Goal: Information Seeking & Learning: Learn about a topic

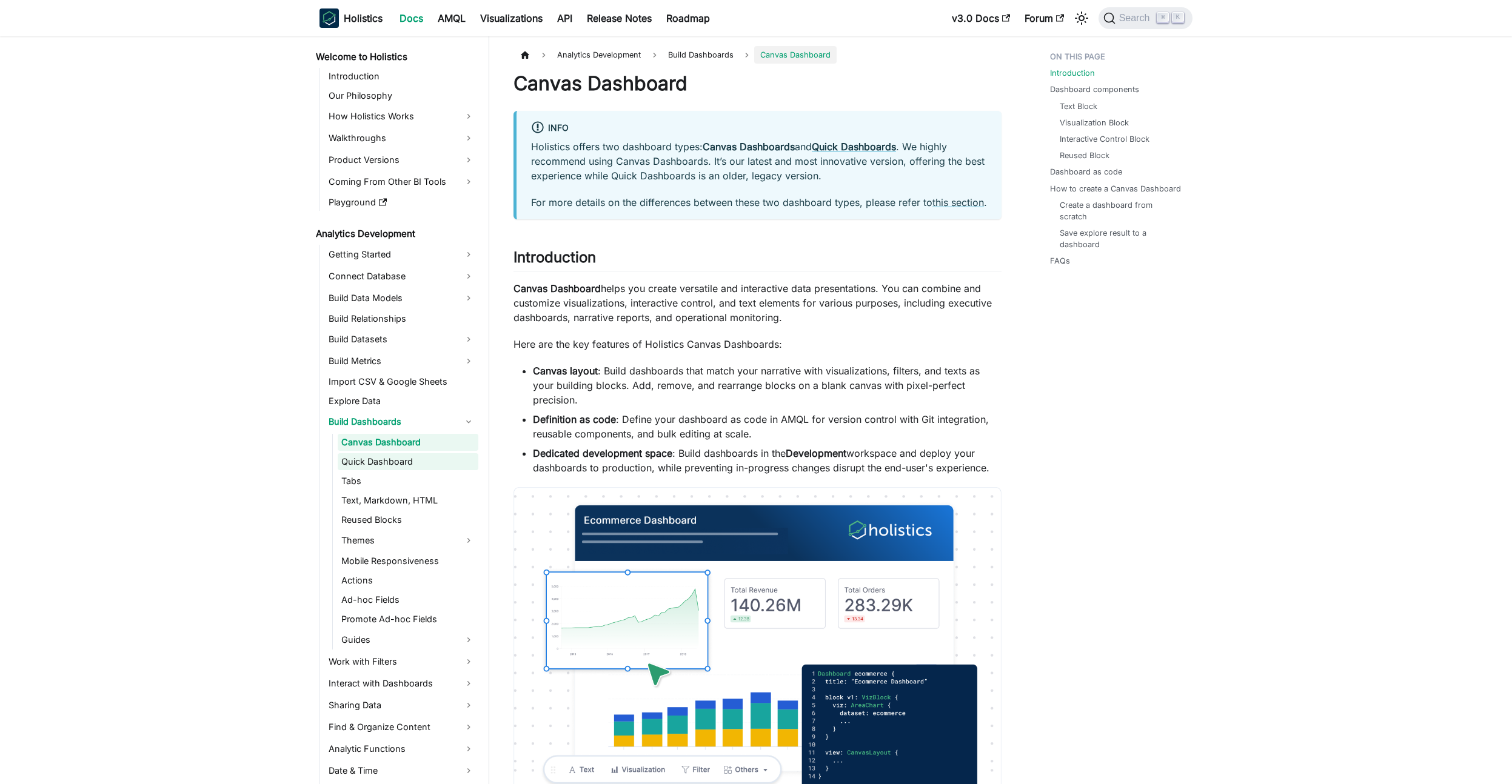
click at [414, 461] on link "Quick Dashboard" at bounding box center [408, 461] width 141 height 17
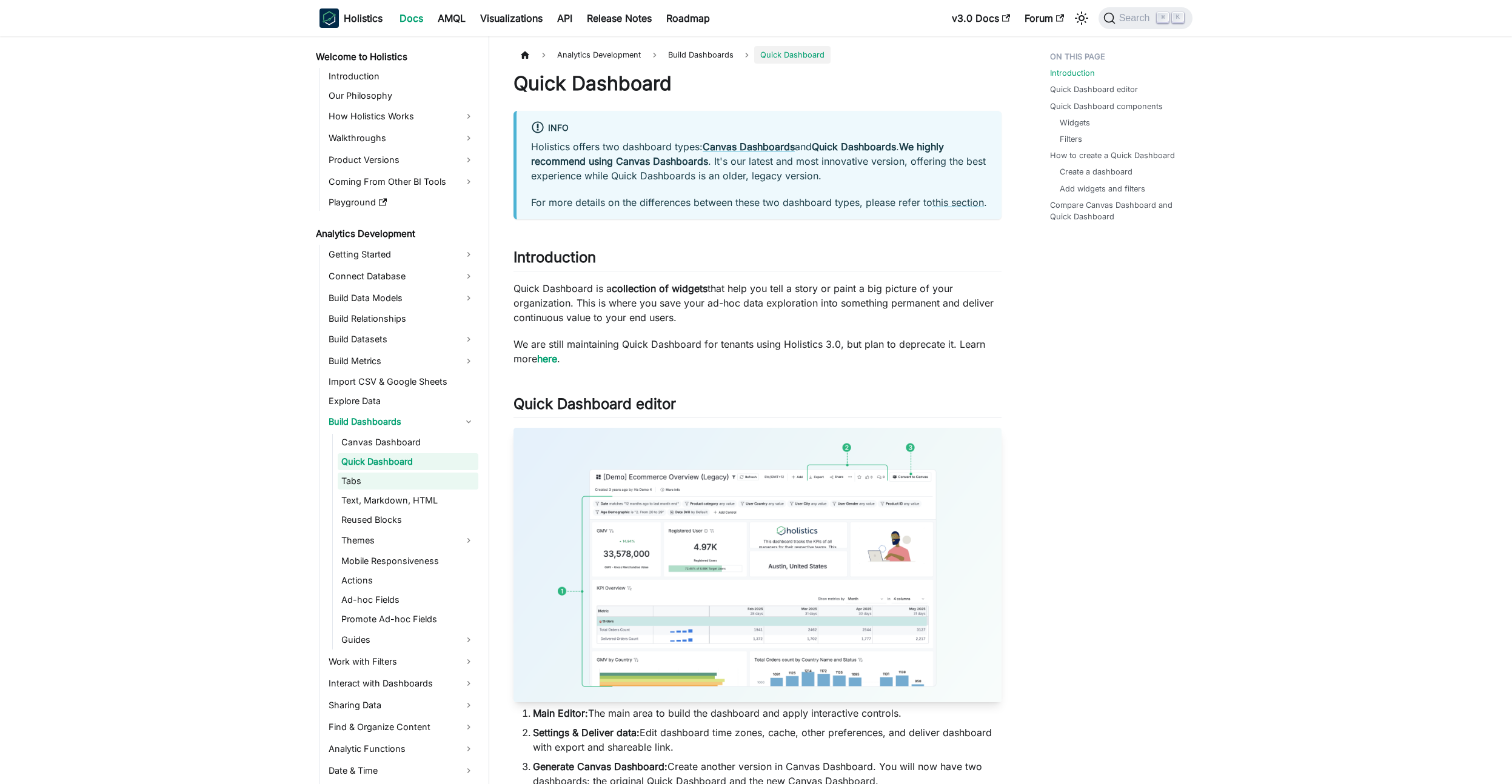
click at [383, 481] on link "Tabs" at bounding box center [408, 481] width 141 height 17
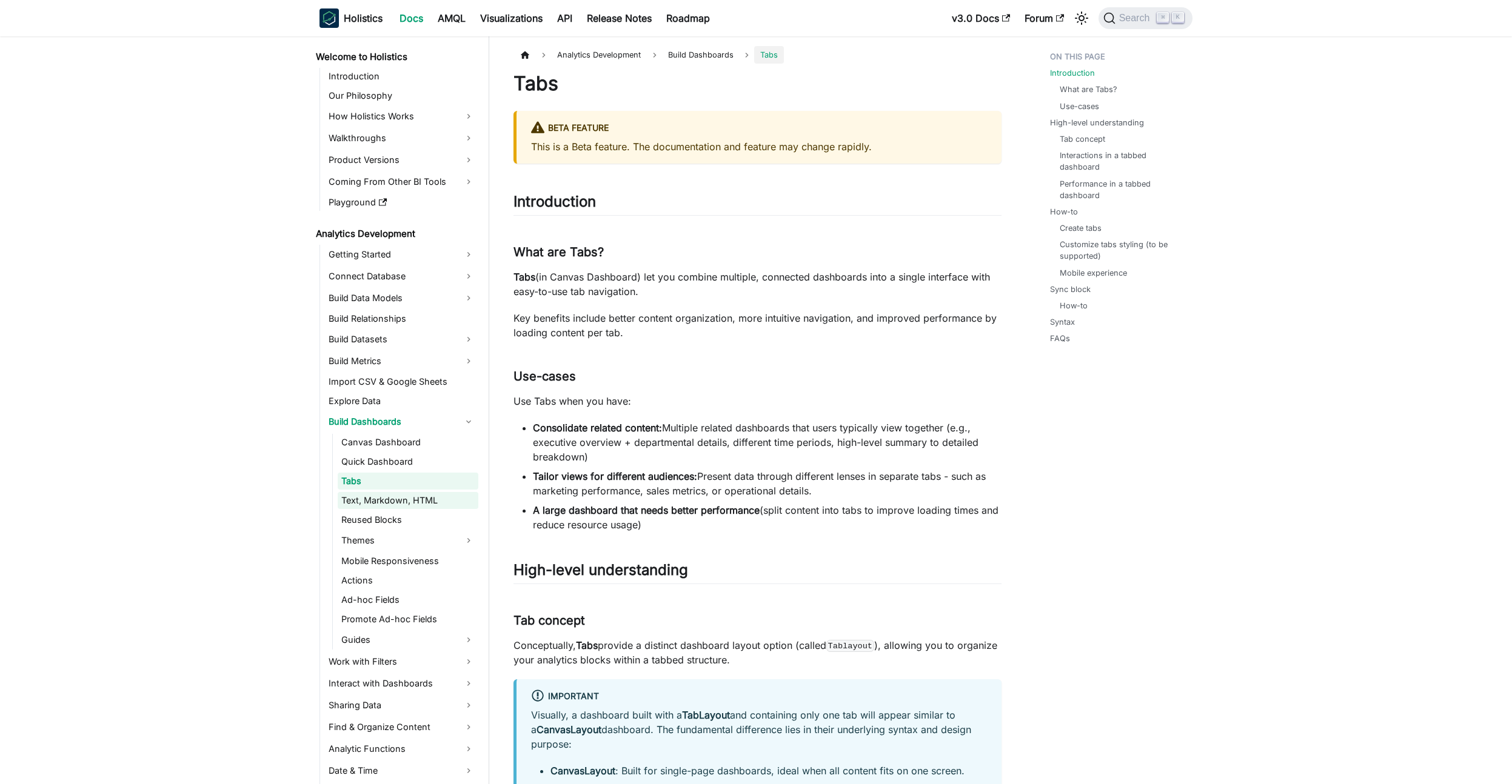
click at [380, 498] on link "Text, Markdown, HTML" at bounding box center [408, 500] width 141 height 17
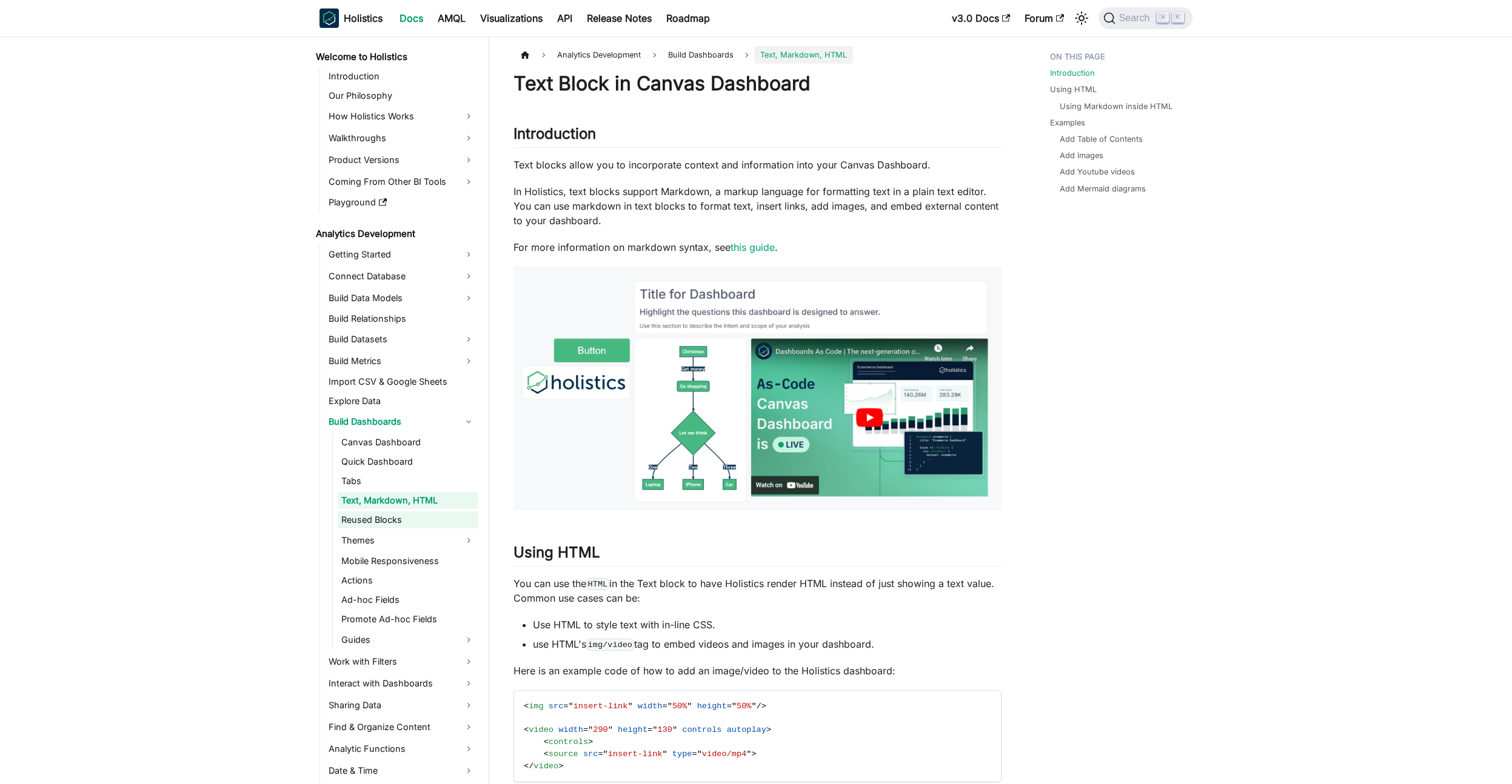
click at [380, 518] on link "Reused Blocks" at bounding box center [408, 519] width 141 height 17
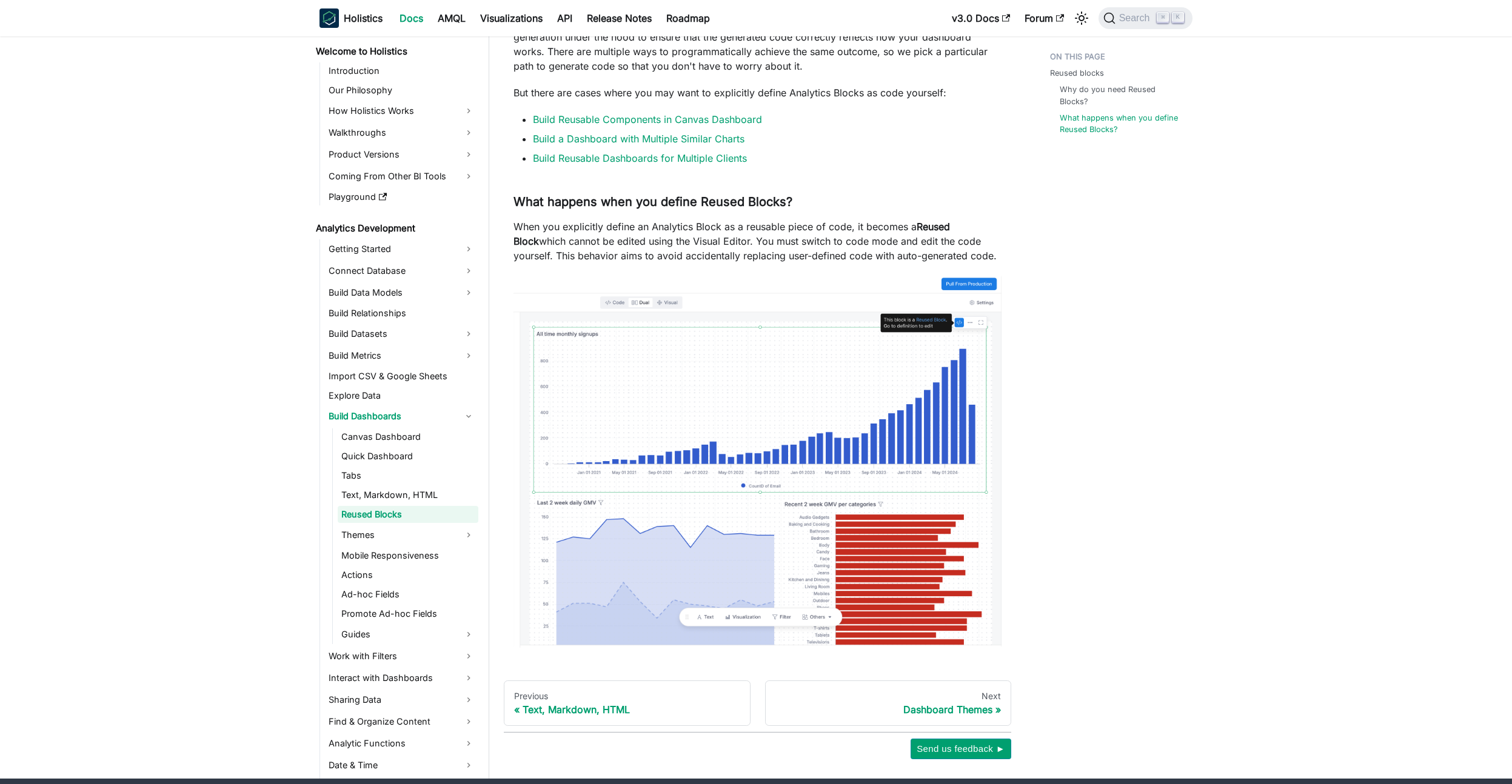
scroll to position [273, 0]
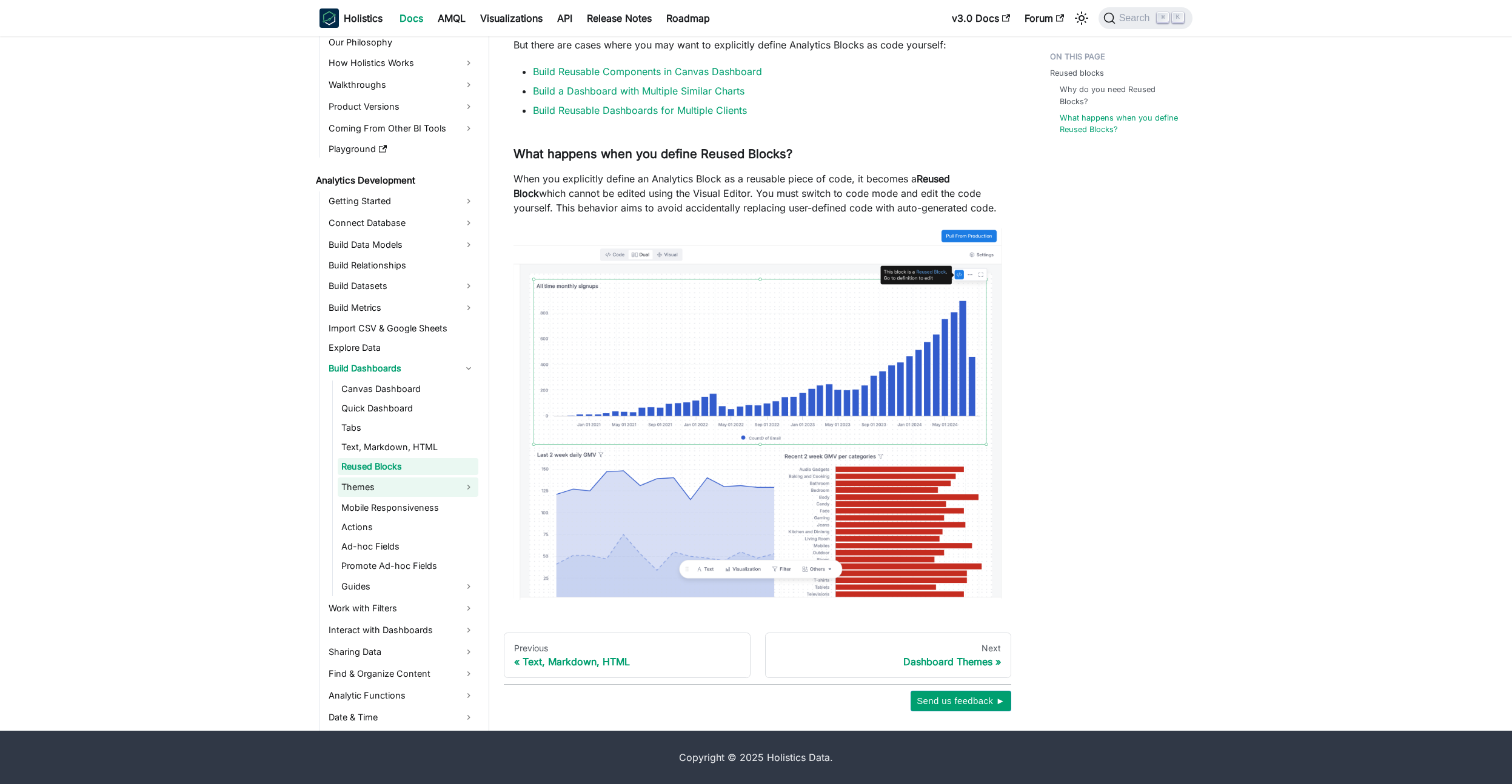
click at [412, 485] on link "Themes" at bounding box center [408, 487] width 141 height 19
click at [395, 552] on link "Mobile Responsiveness" at bounding box center [408, 546] width 141 height 17
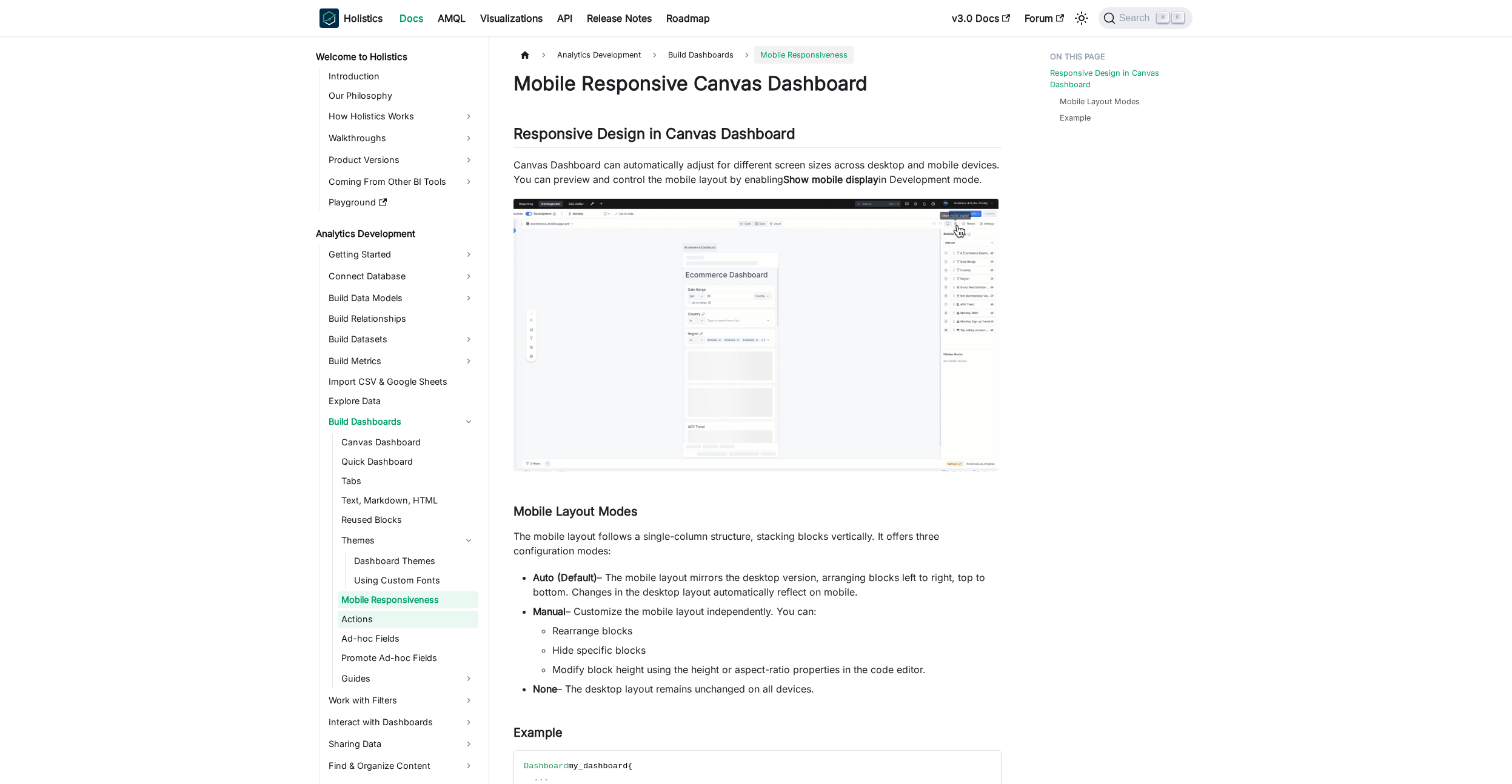
click at [384, 612] on link "Actions" at bounding box center [408, 619] width 141 height 17
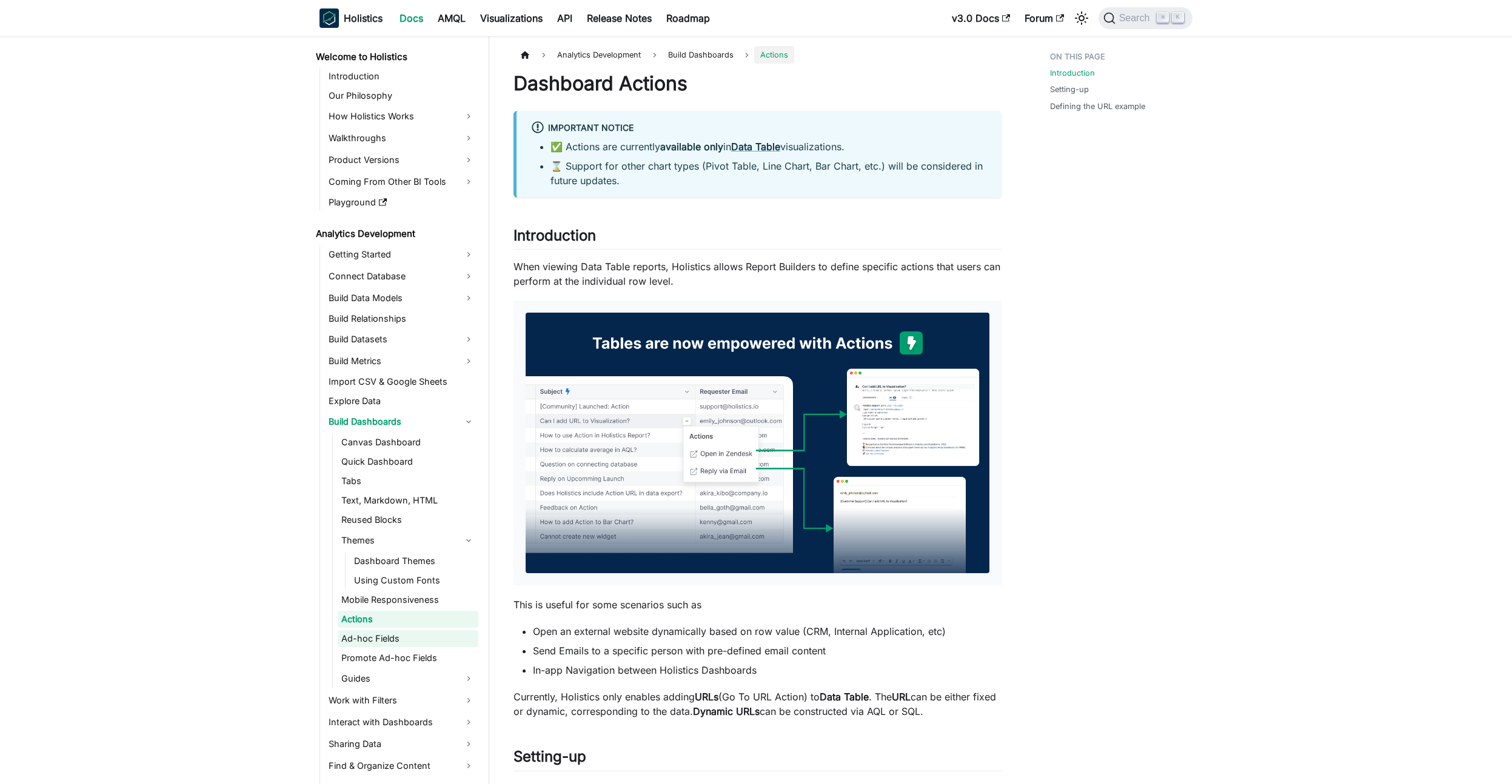
click at [383, 634] on link "Ad-hoc Fields" at bounding box center [408, 638] width 141 height 17
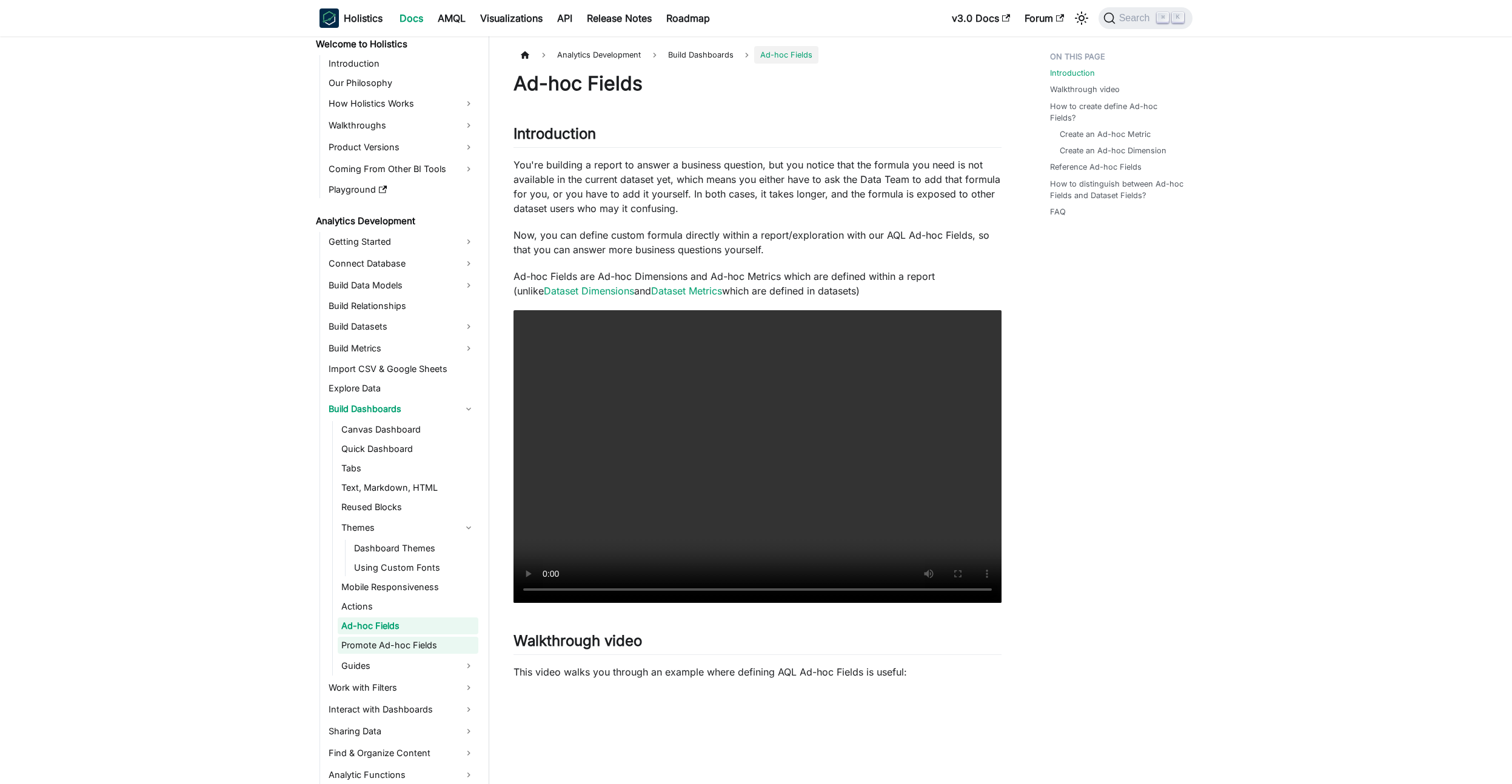
click at [382, 650] on link "Promote Ad-hoc Fields" at bounding box center [408, 645] width 141 height 17
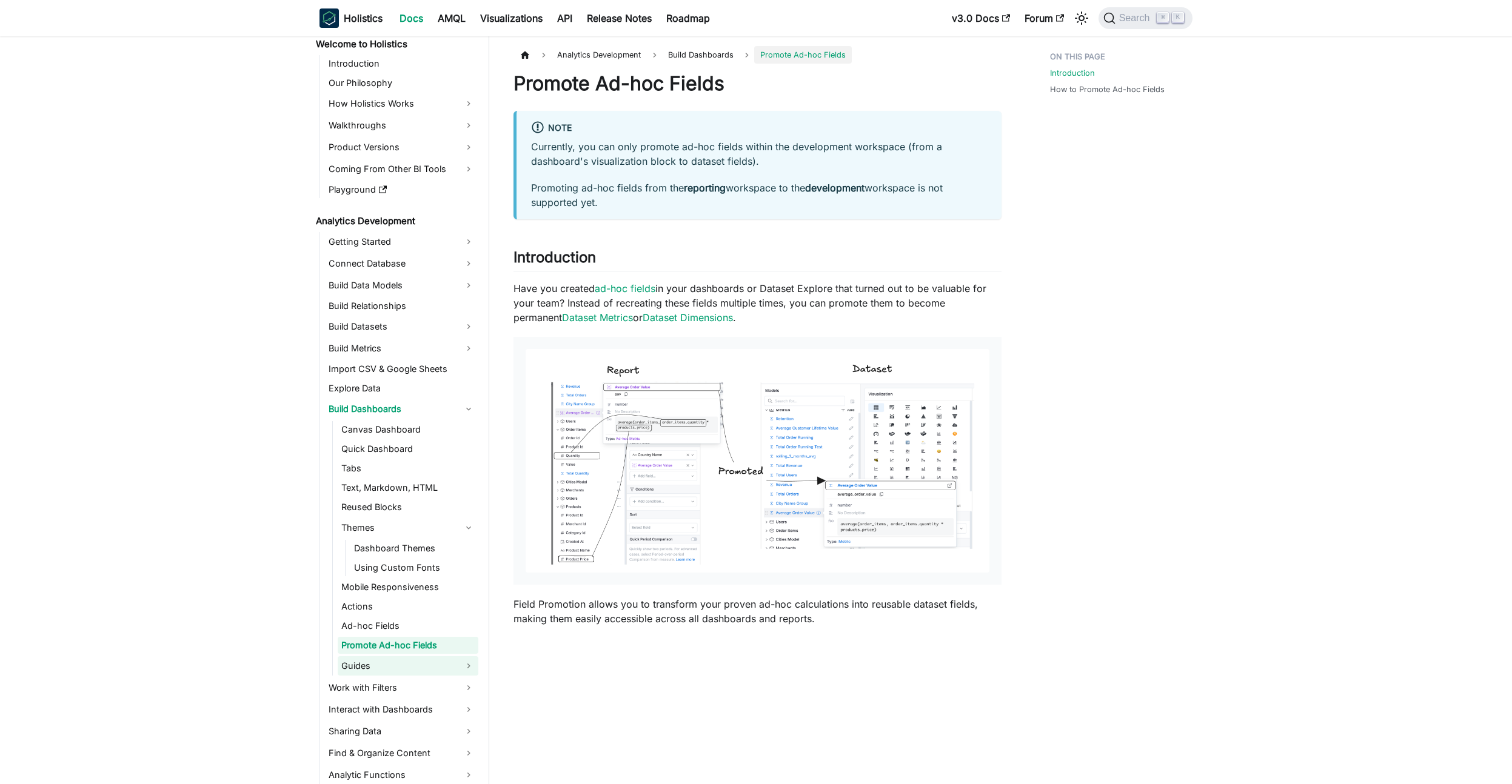
scroll to position [32, 0]
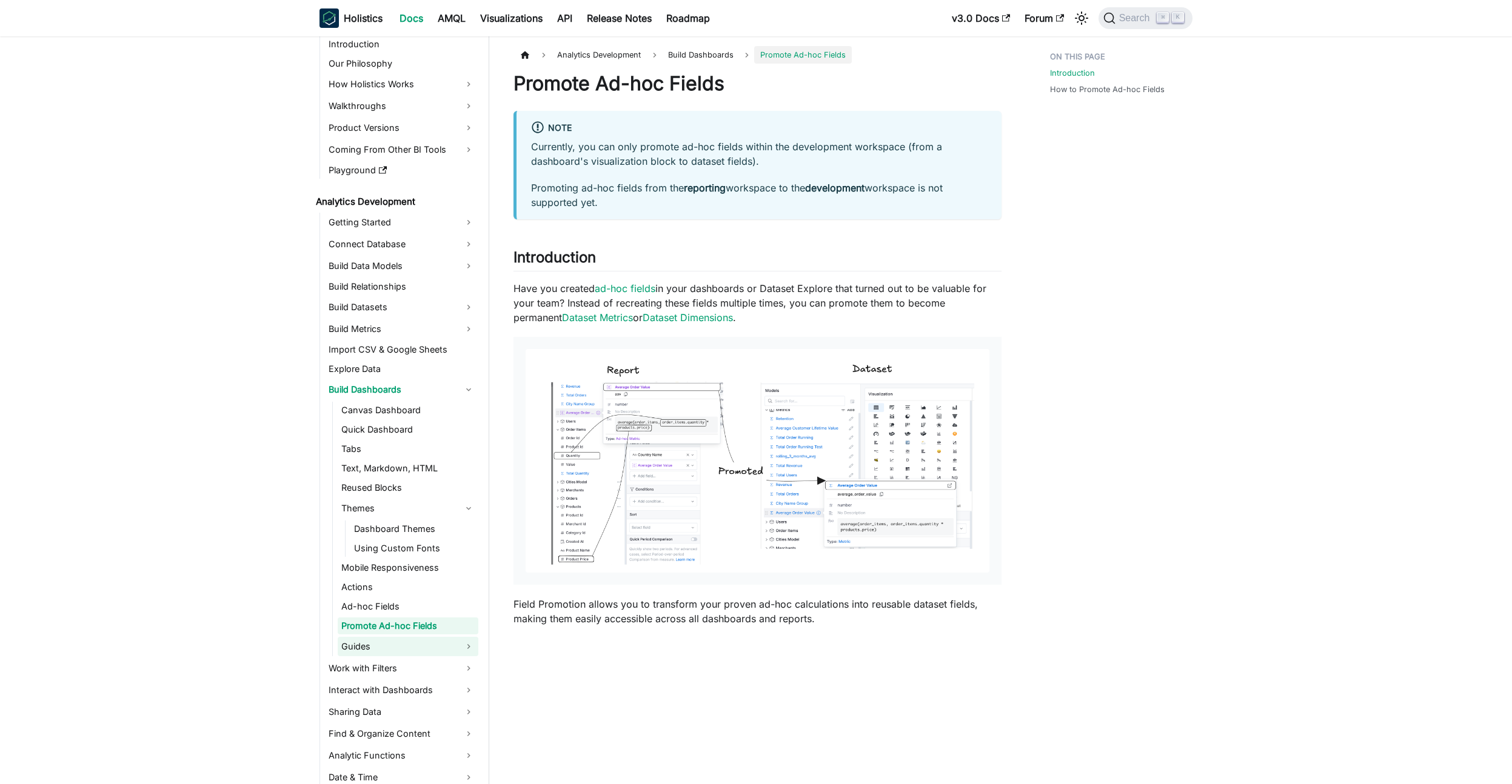
click at [377, 651] on link "Guides" at bounding box center [408, 646] width 141 height 19
click at [443, 392] on link "Build Dashboards" at bounding box center [401, 390] width 153 height 19
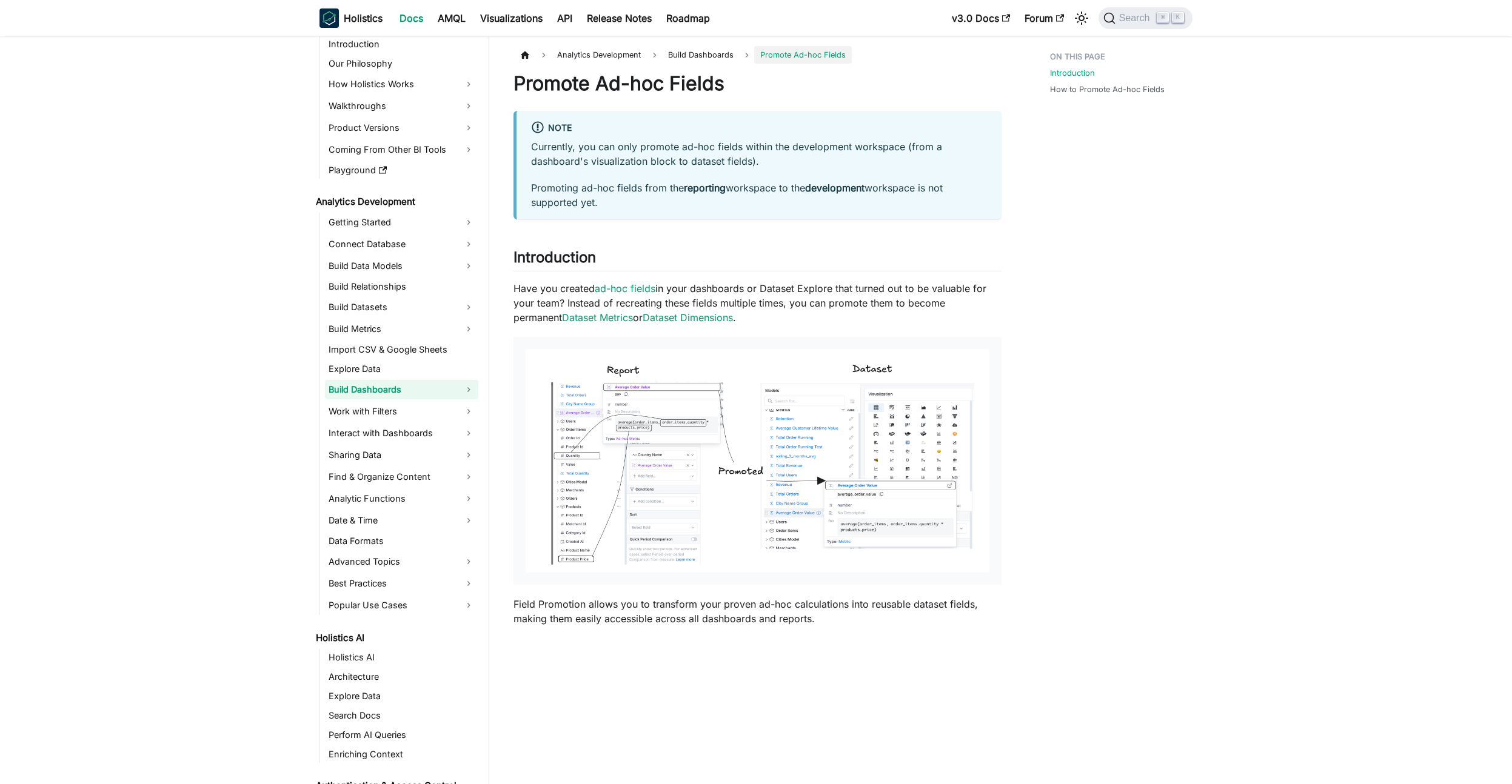
click at [379, 392] on link "Build Dashboards" at bounding box center [401, 390] width 153 height 19
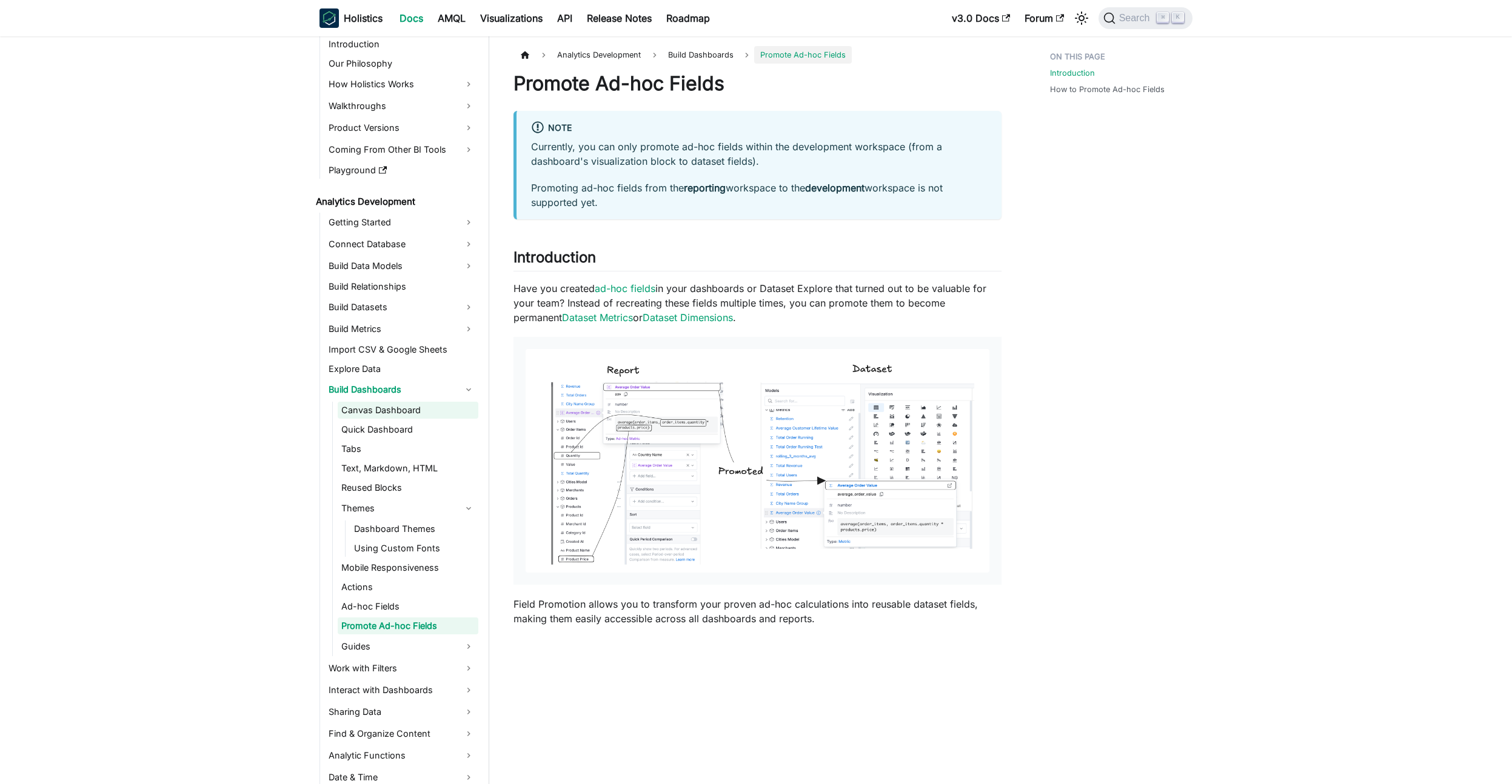
click at [383, 409] on link "Canvas Dashboard" at bounding box center [408, 410] width 141 height 17
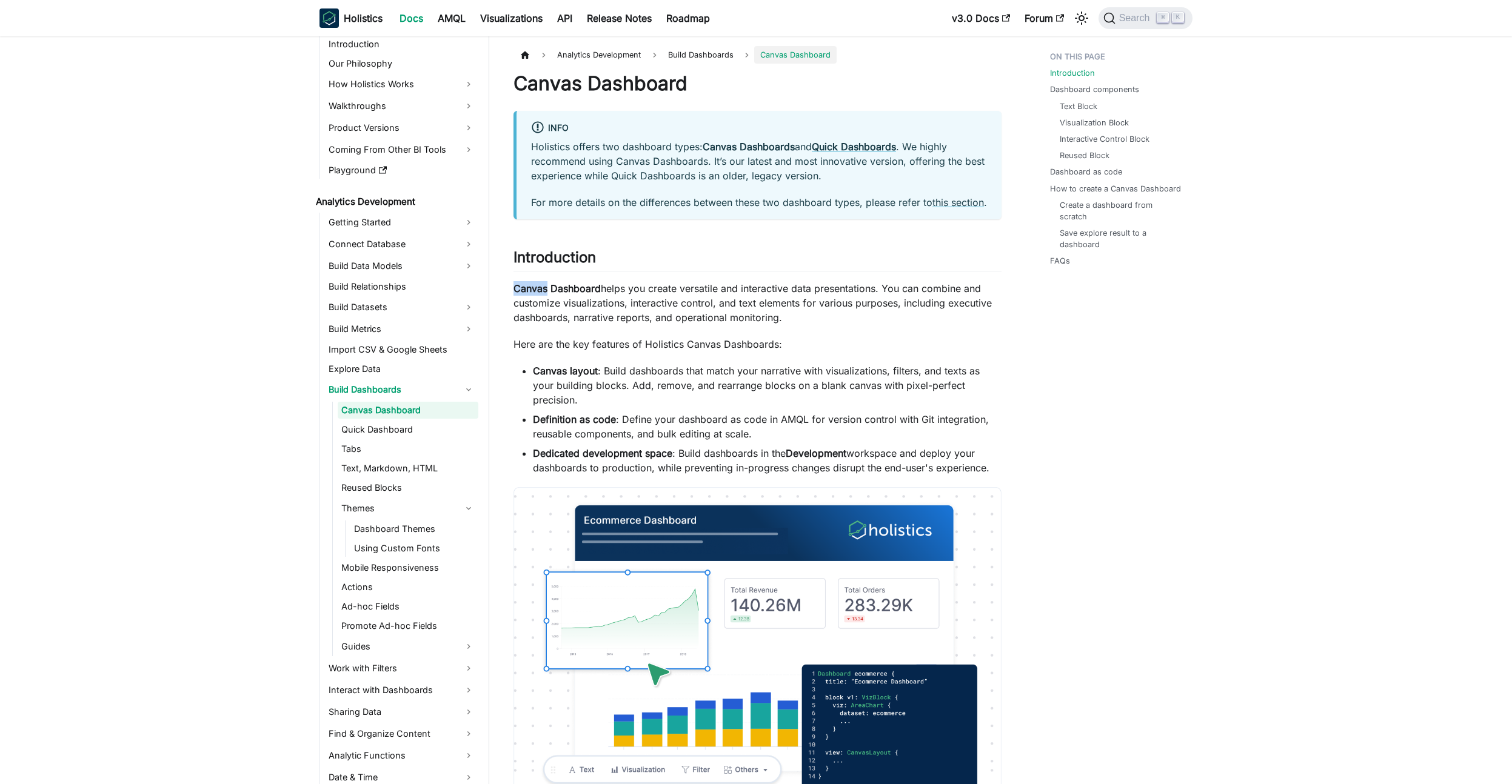
drag, startPoint x: 511, startPoint y: 307, endPoint x: 585, endPoint y: 307, distance: 74.0
drag, startPoint x: 649, startPoint y: 310, endPoint x: 830, endPoint y: 332, distance: 182.3
click at [830, 324] on p "Canvas Dashboard helps you create versatile and interactive data presentations.…" at bounding box center [757, 303] width 488 height 44
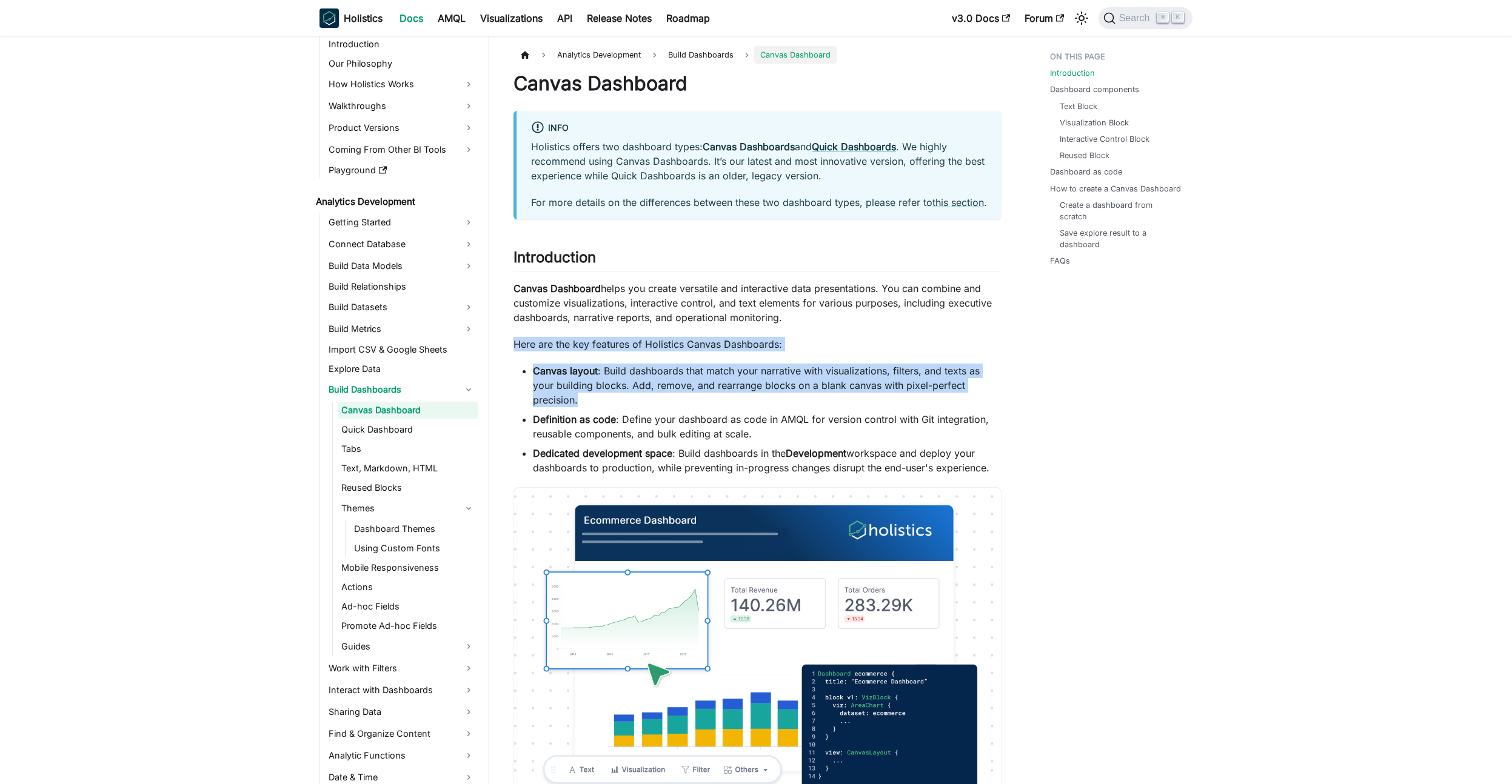
drag, startPoint x: 516, startPoint y: 360, endPoint x: 770, endPoint y: 415, distance: 259.9
click at [770, 407] on li "Canvas layout : Build dashboards that match your narrative with visualizations,…" at bounding box center [767, 385] width 469 height 44
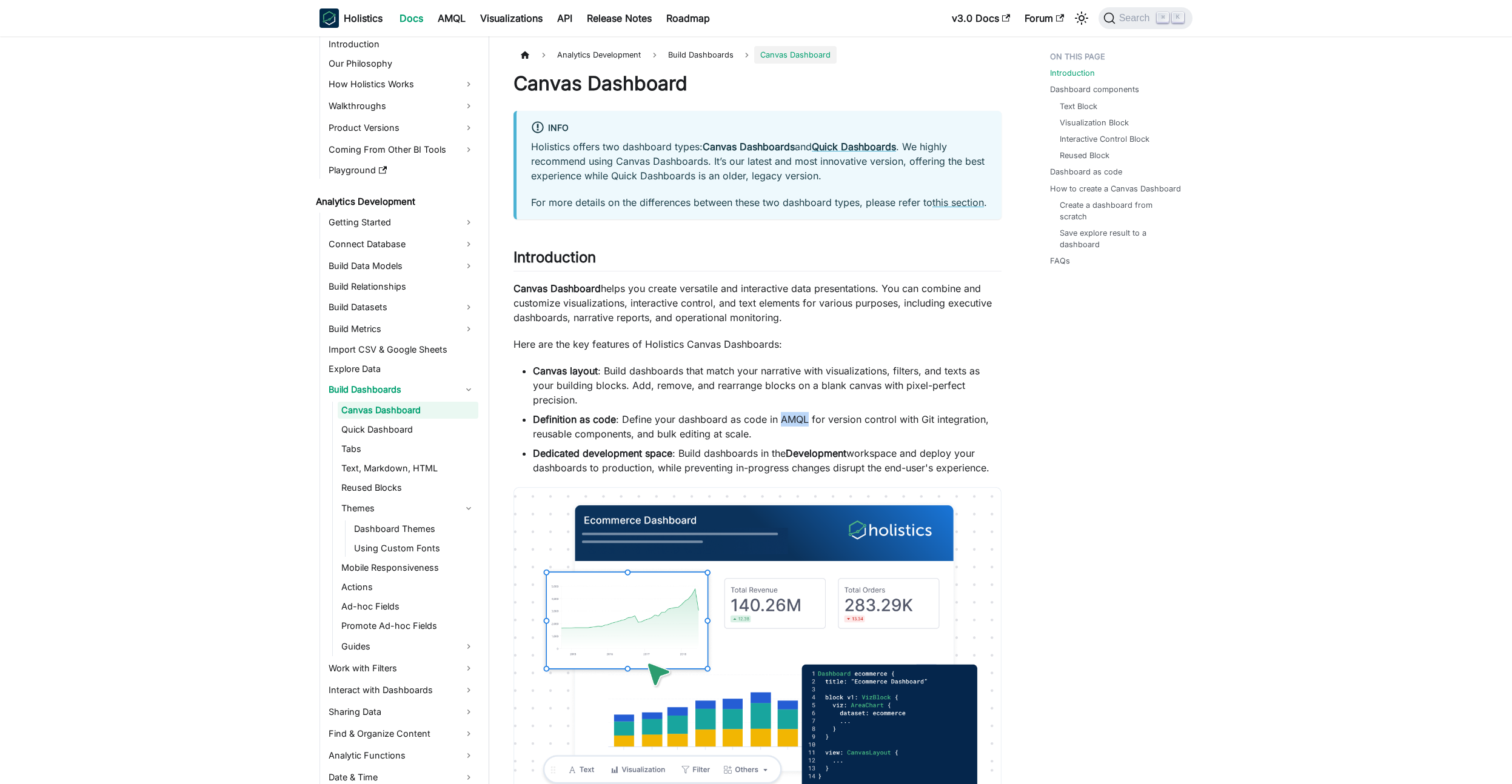
drag, startPoint x: 780, startPoint y: 435, endPoint x: 806, endPoint y: 436, distance: 26.0
click at [806, 436] on li "Definition as code : Define your dashboard as code in AMQL for version control …" at bounding box center [767, 426] width 469 height 29
click at [826, 439] on li "Definition as code : Define your dashboard as code in AMQL for version control …" at bounding box center [767, 426] width 469 height 29
drag, startPoint x: 535, startPoint y: 434, endPoint x: 771, endPoint y: 449, distance: 236.5
click at [771, 441] on li "Definition as code : Define your dashboard as code in AMQL for version control …" at bounding box center [767, 426] width 469 height 29
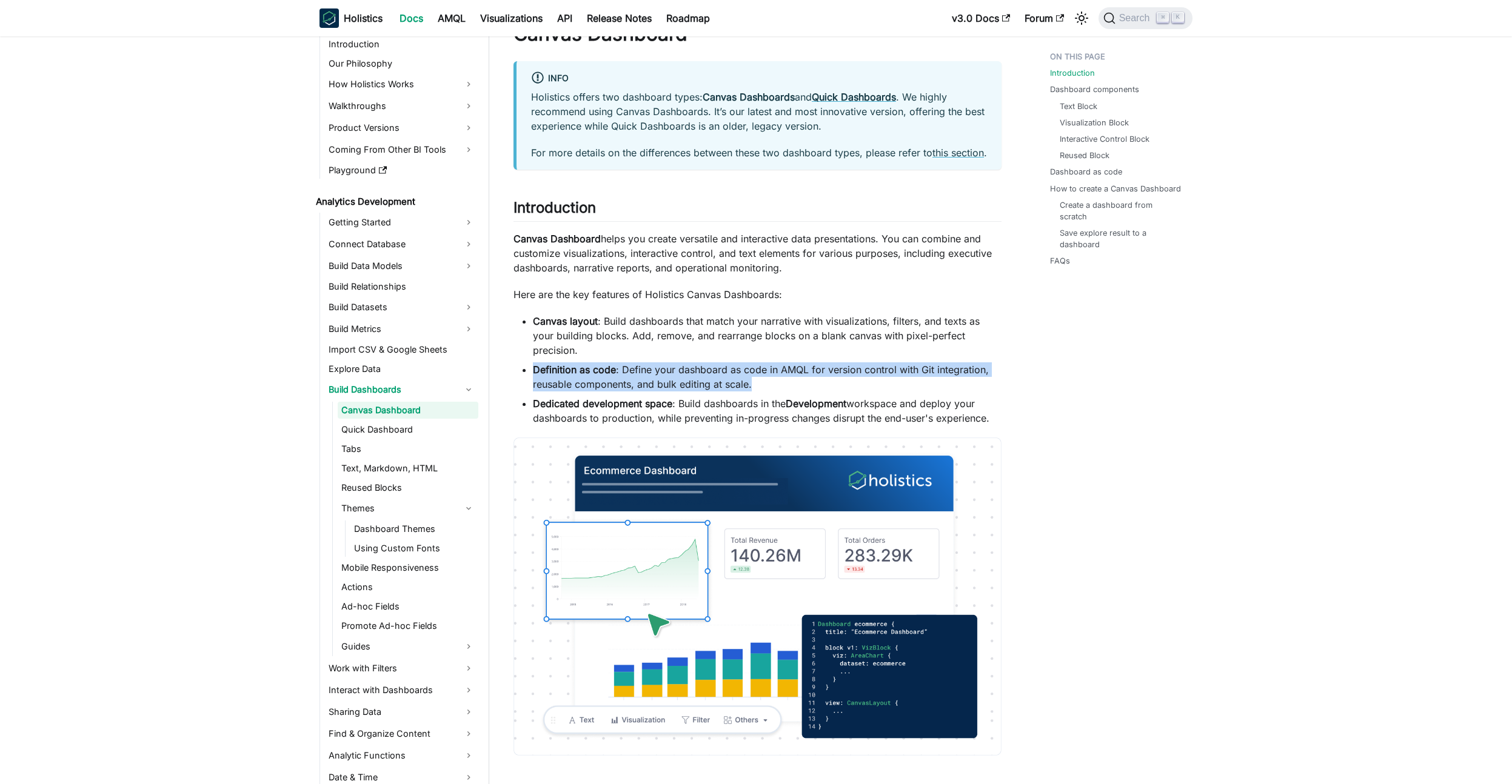
scroll to position [61, 0]
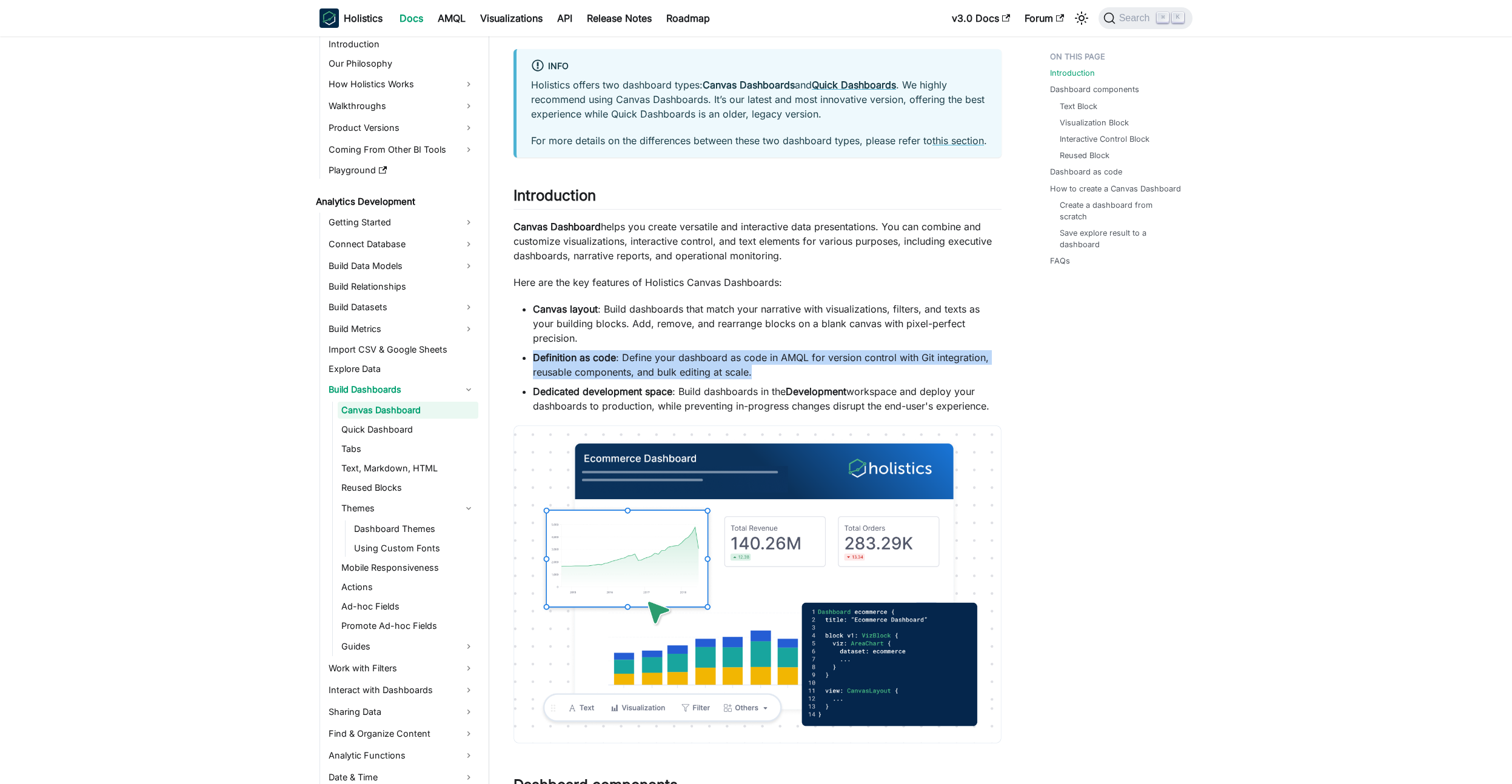
drag, startPoint x: 532, startPoint y: 409, endPoint x: 993, endPoint y: 421, distance: 461.2
click at [993, 413] on ul "Canvas layout : Build dashboards that match your narrative with visualizations,…" at bounding box center [757, 358] width 488 height 112
click at [993, 413] on li "Dedicated development space : Build dashboards in the Development workspace and…" at bounding box center [767, 399] width 469 height 29
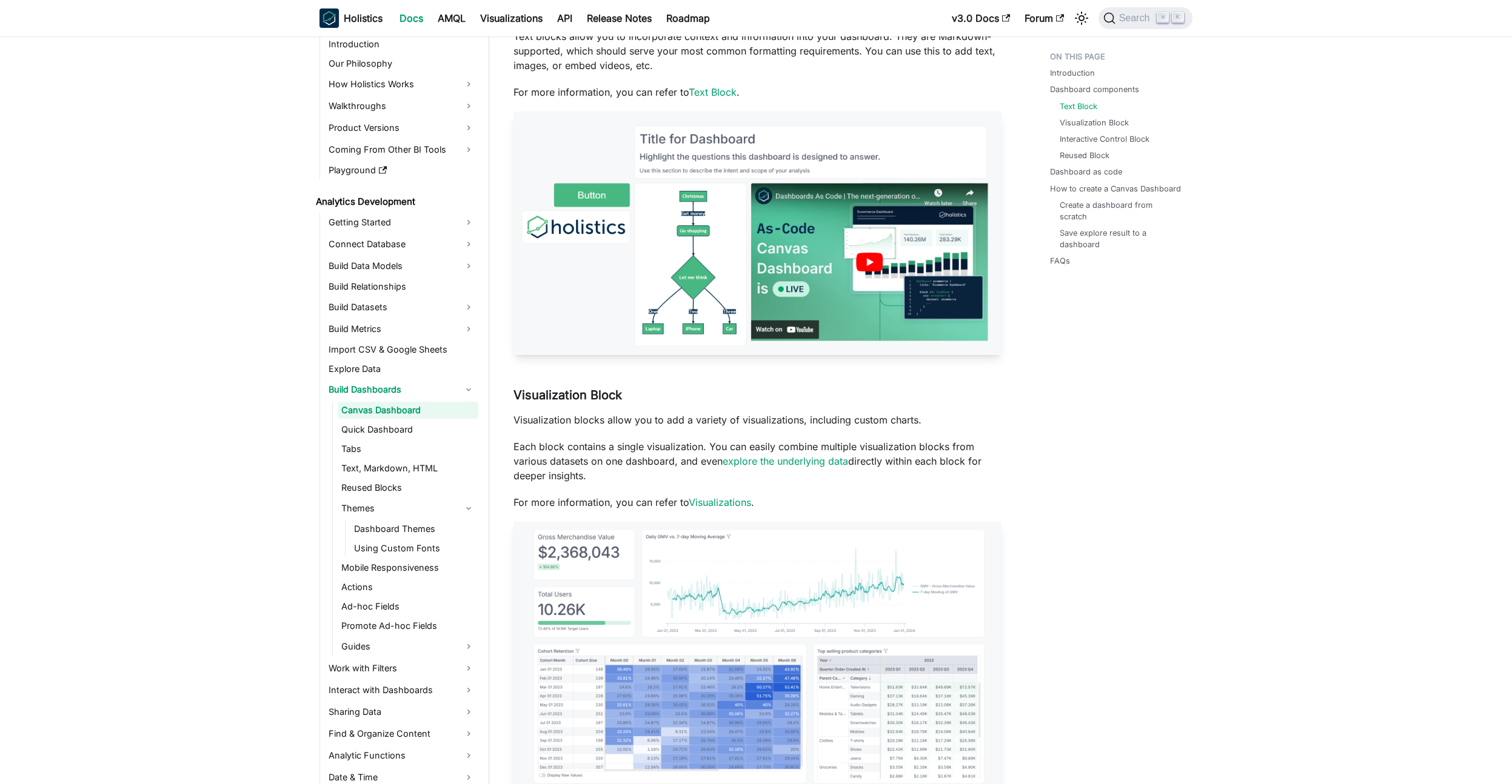
scroll to position [1319, 0]
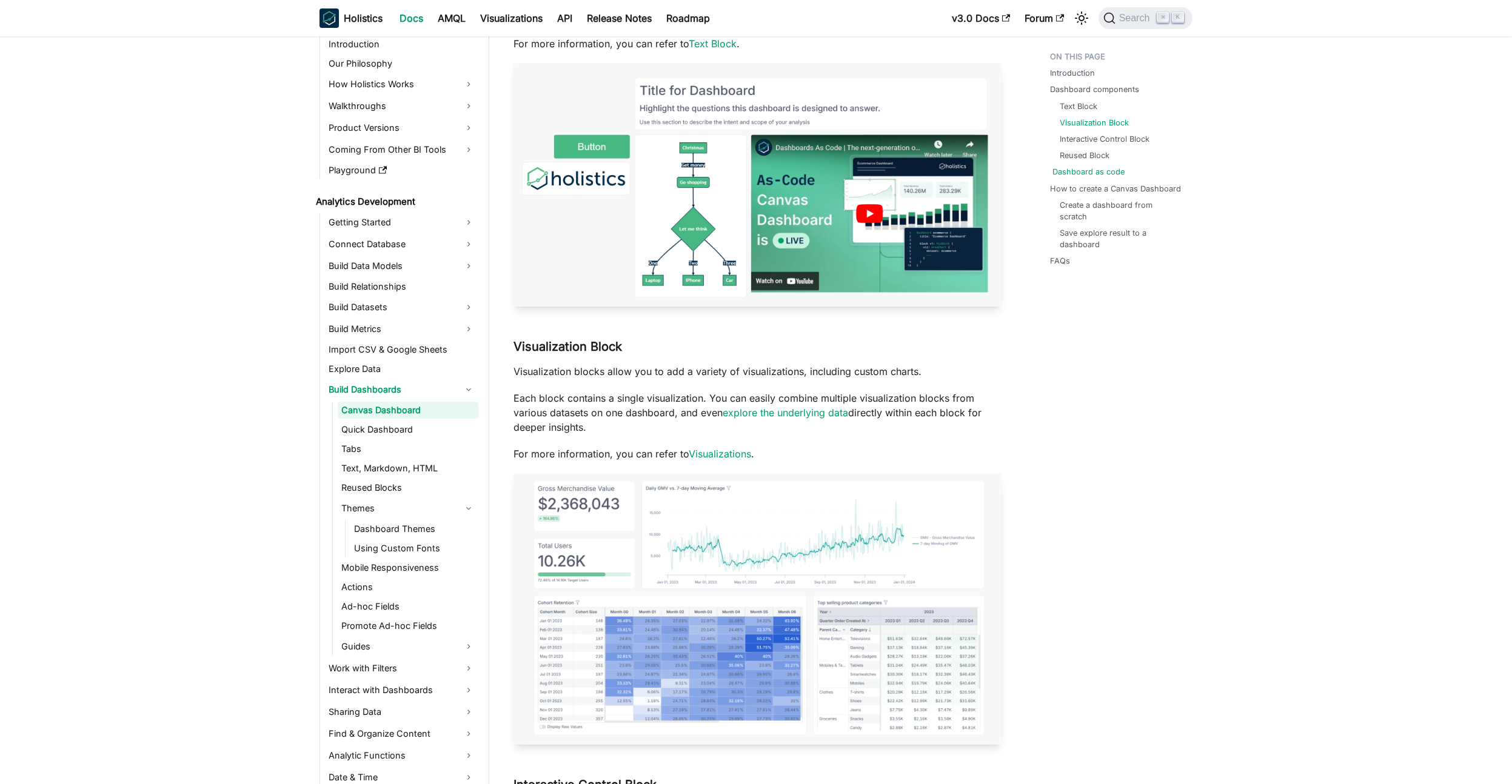
click at [1103, 173] on link "Dashboard as code" at bounding box center [1088, 172] width 72 height 11
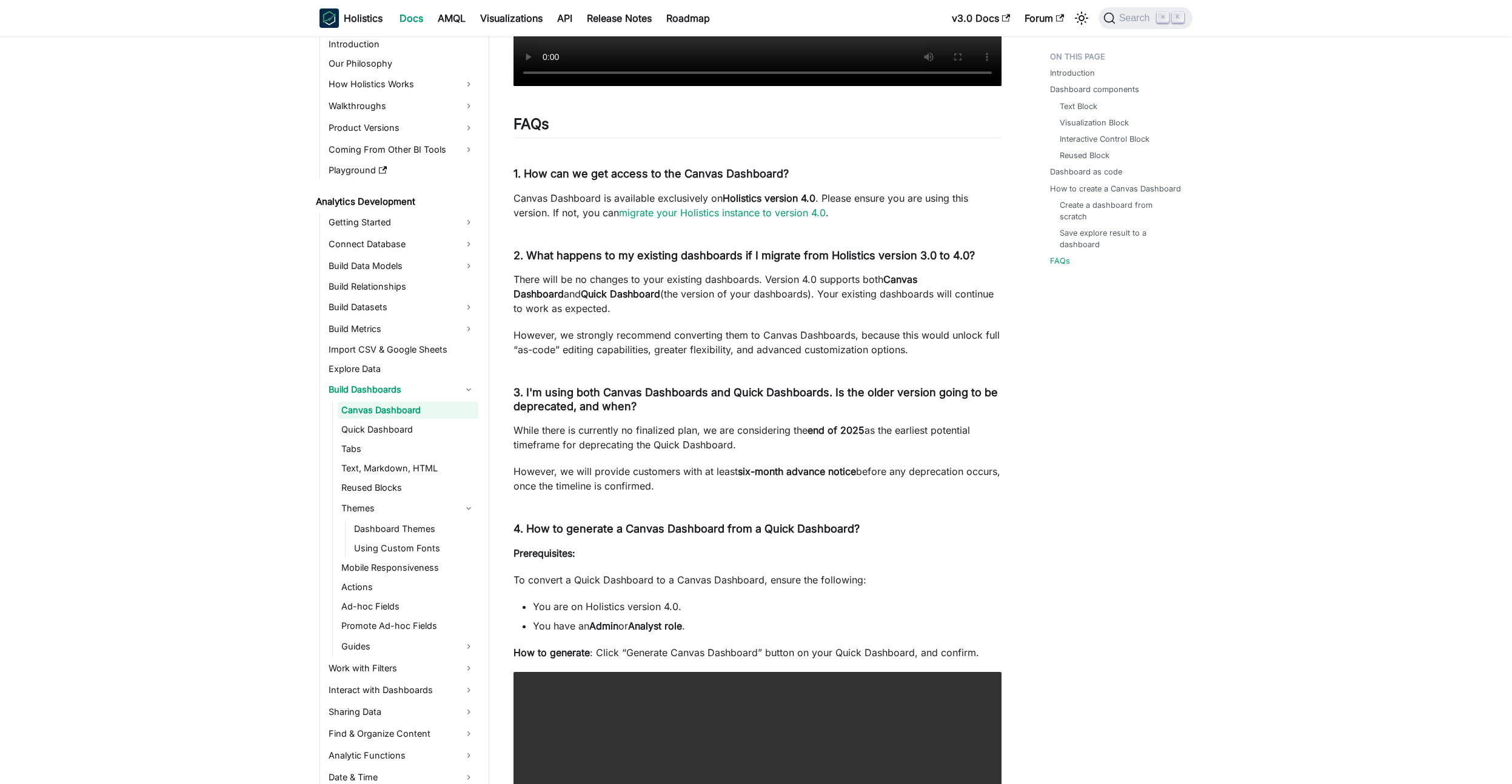
scroll to position [4344, 0]
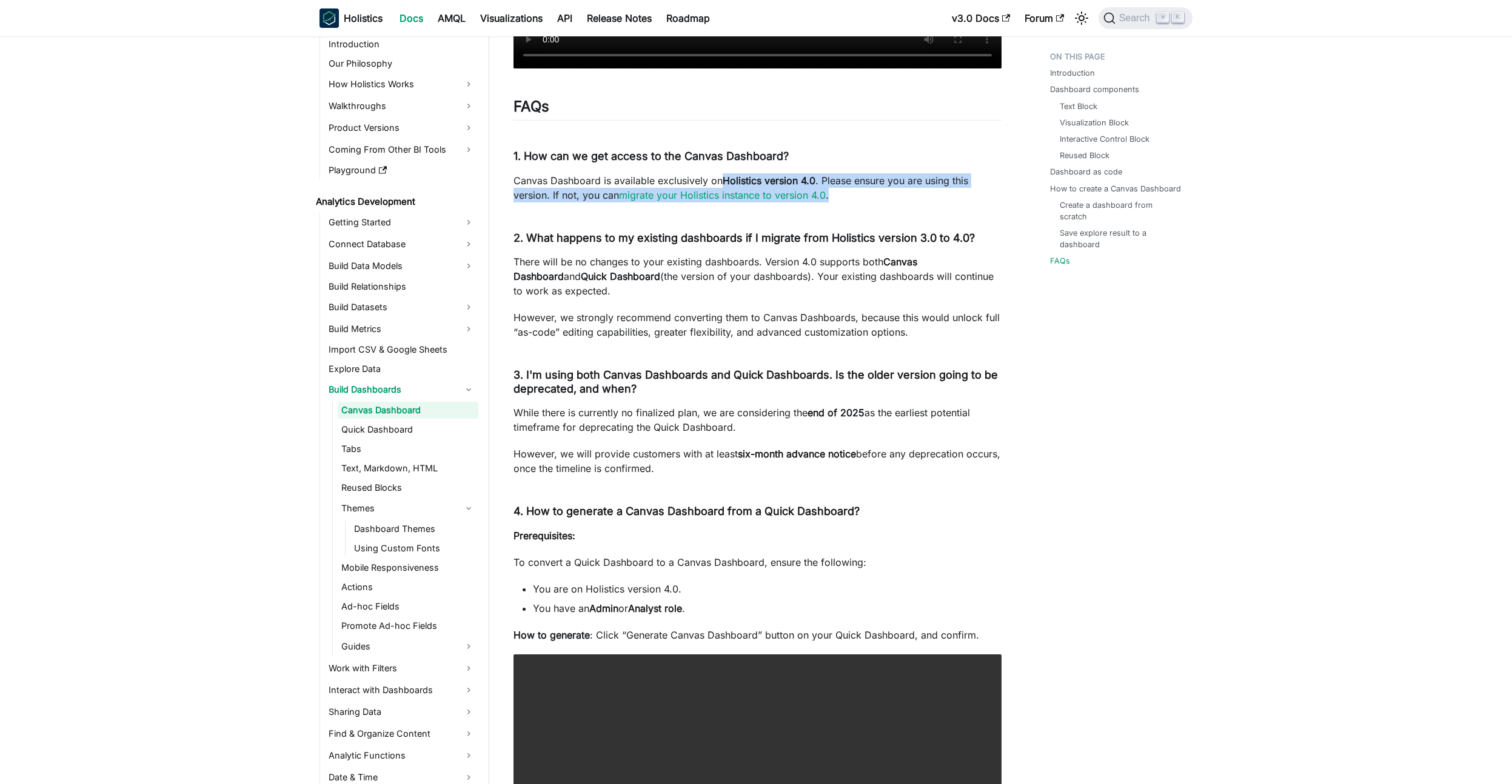
drag, startPoint x: 724, startPoint y: 197, endPoint x: 856, endPoint y: 207, distance: 132.4
click at [856, 202] on p "Canvas Dashboard is available exclusively on Holistics version 4.0 . Please ens…" at bounding box center [757, 188] width 488 height 29
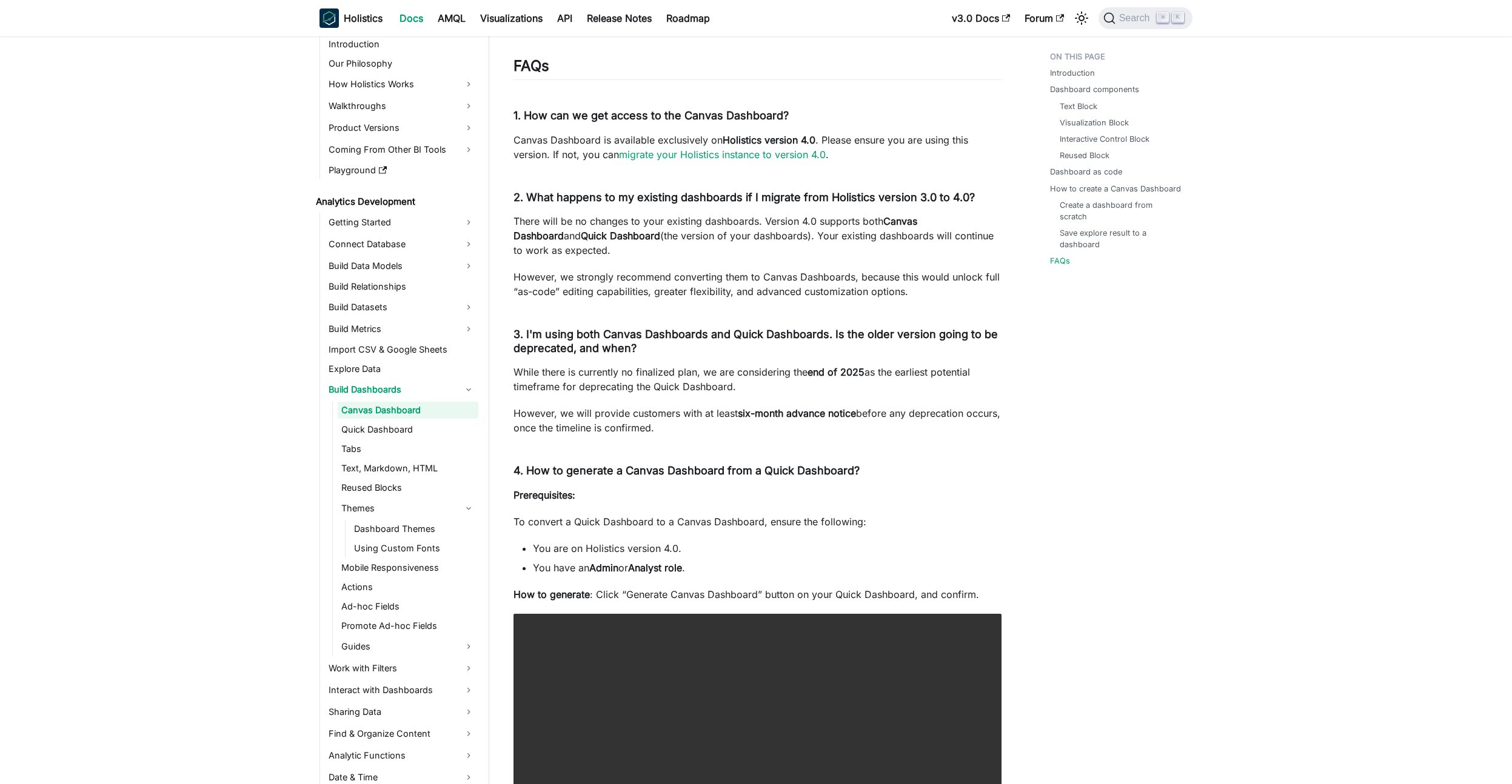
scroll to position [4386, 0]
drag, startPoint x: 513, startPoint y: 345, endPoint x: 767, endPoint y: 445, distance: 273.0
click at [767, 433] on p "However, we will provide customers with at least six-month advance notice befor…" at bounding box center [757, 418] width 488 height 29
click at [773, 388] on p "While there is currently no finalized plan, we are considering the end of 2025 …" at bounding box center [757, 378] width 488 height 29
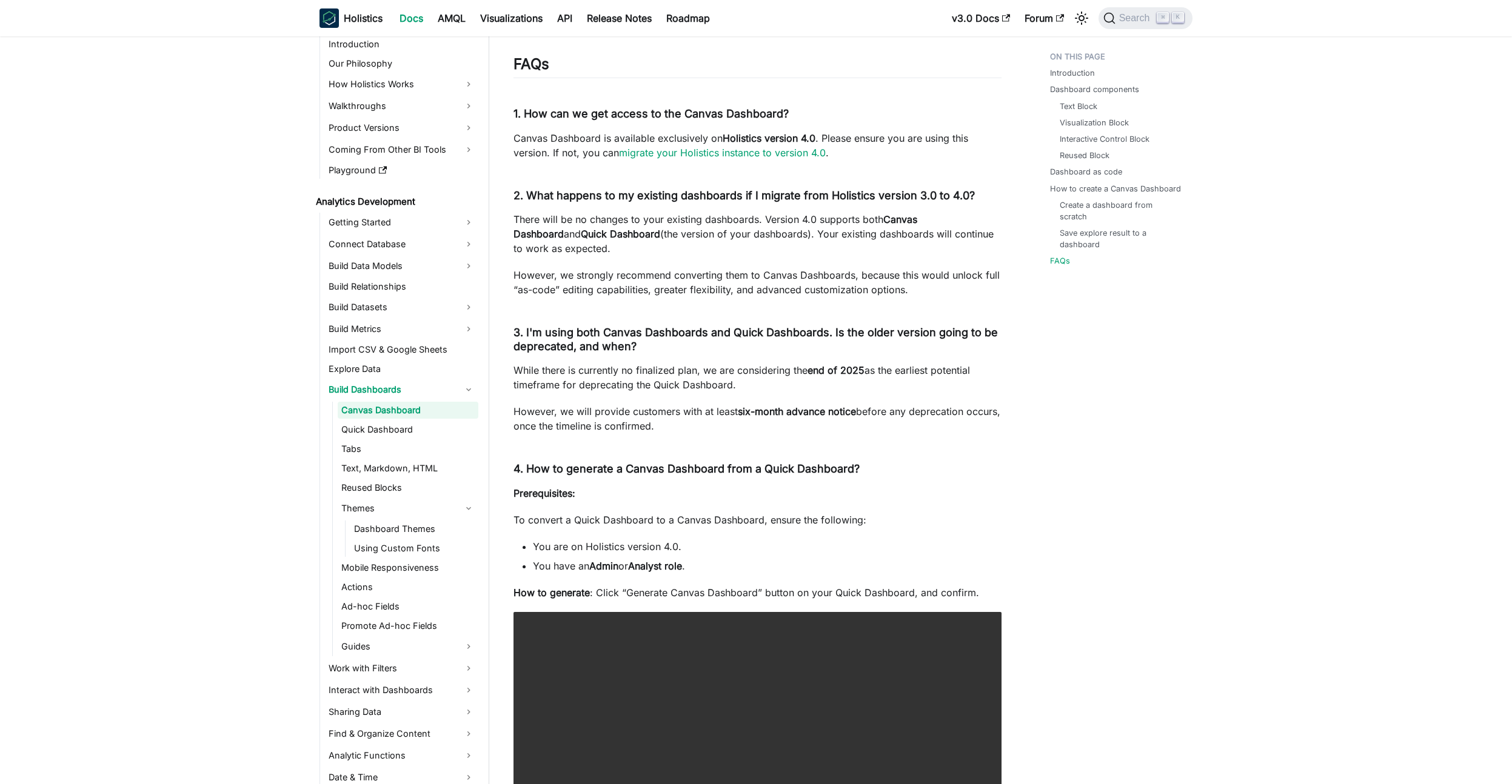
click at [829, 376] on strong "end of 2025" at bounding box center [835, 370] width 57 height 12
drag, startPoint x: 513, startPoint y: 386, endPoint x: 699, endPoint y: 445, distance: 195.1
click at [699, 433] on p "However, we will provide customers with at least six-month advance notice befor…" at bounding box center [757, 418] width 488 height 29
drag, startPoint x: 513, startPoint y: 429, endPoint x: 728, endPoint y: 440, distance: 215.3
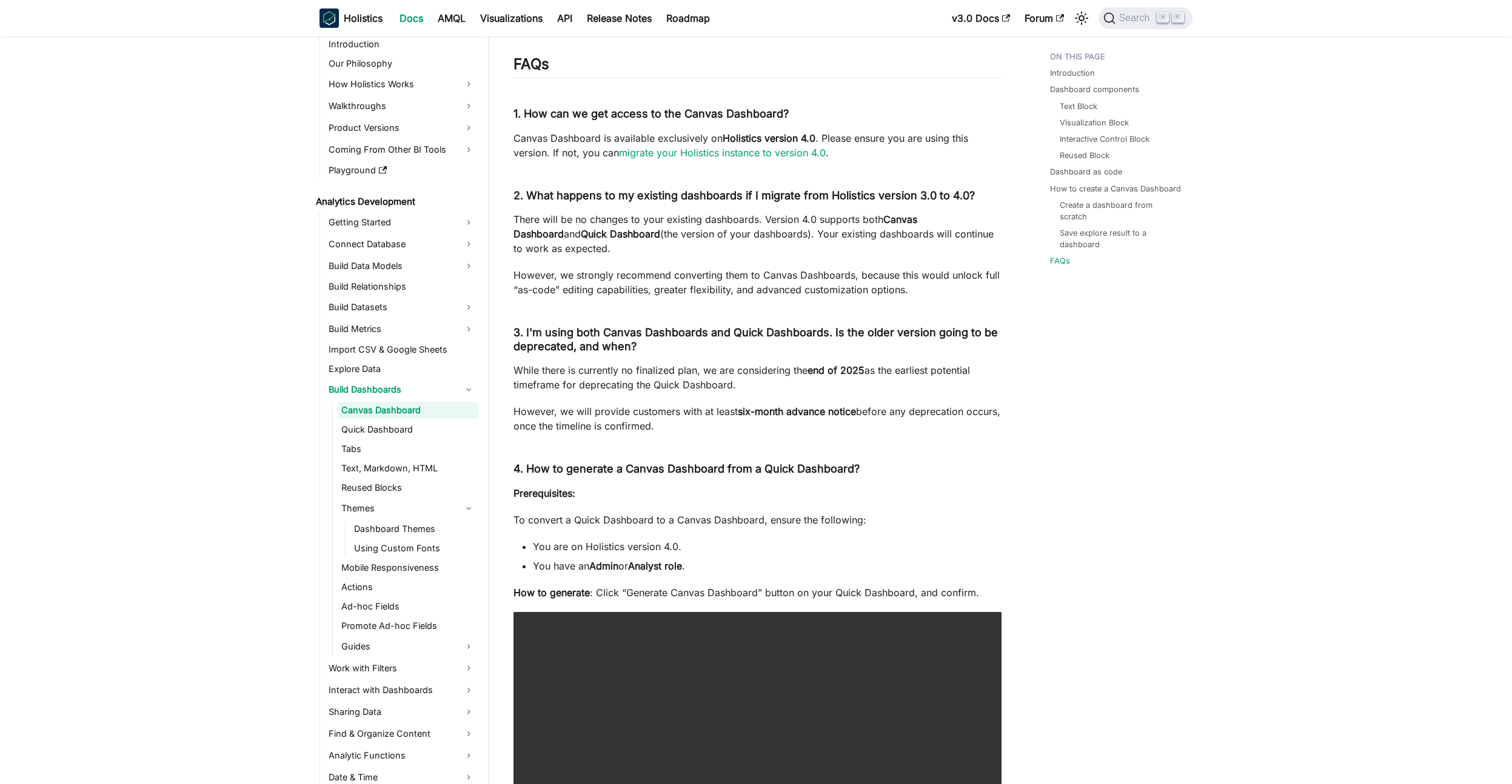
click at [728, 433] on p "However, we will provide customers with at least six-month advance notice befor…" at bounding box center [757, 418] width 488 height 29
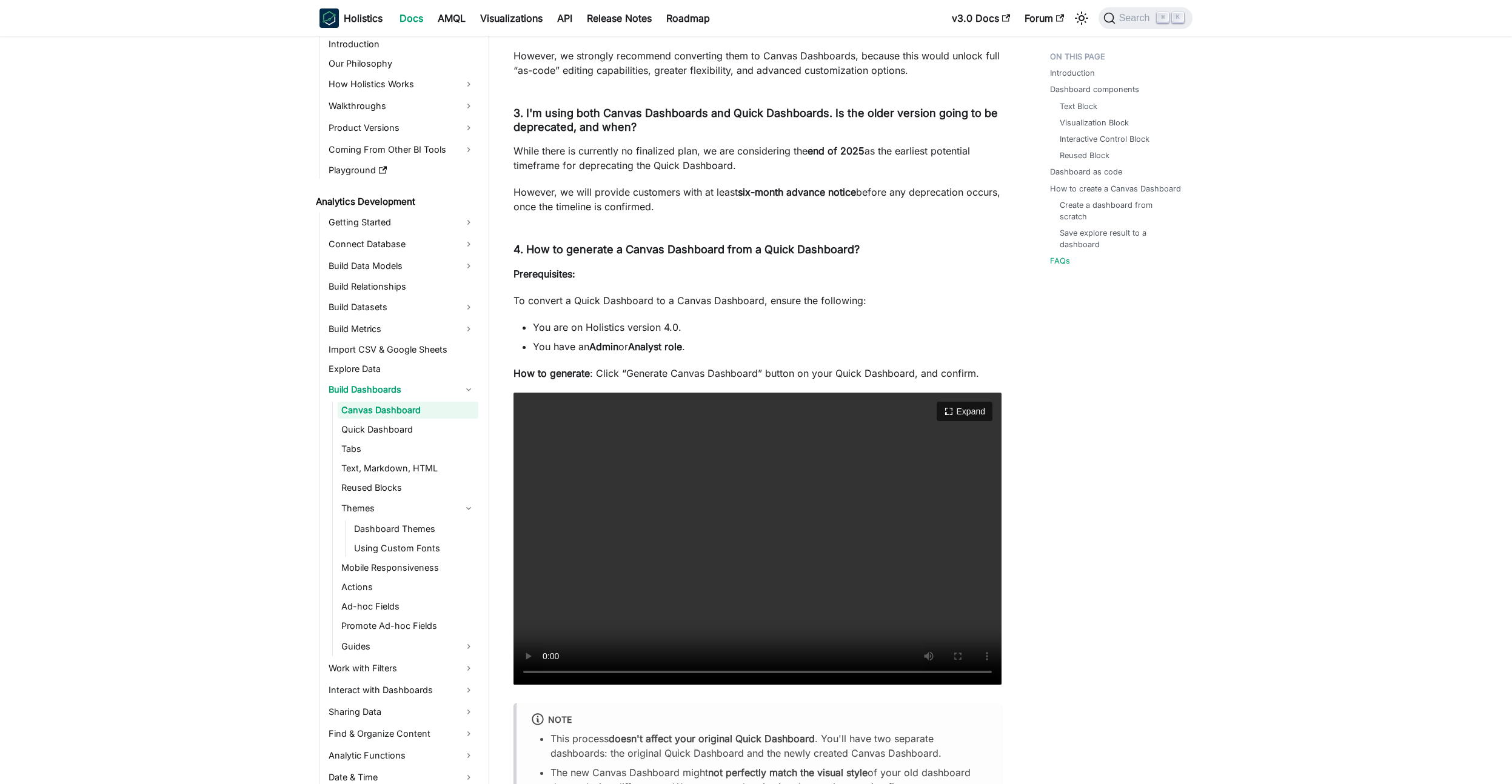
scroll to position [4665, 0]
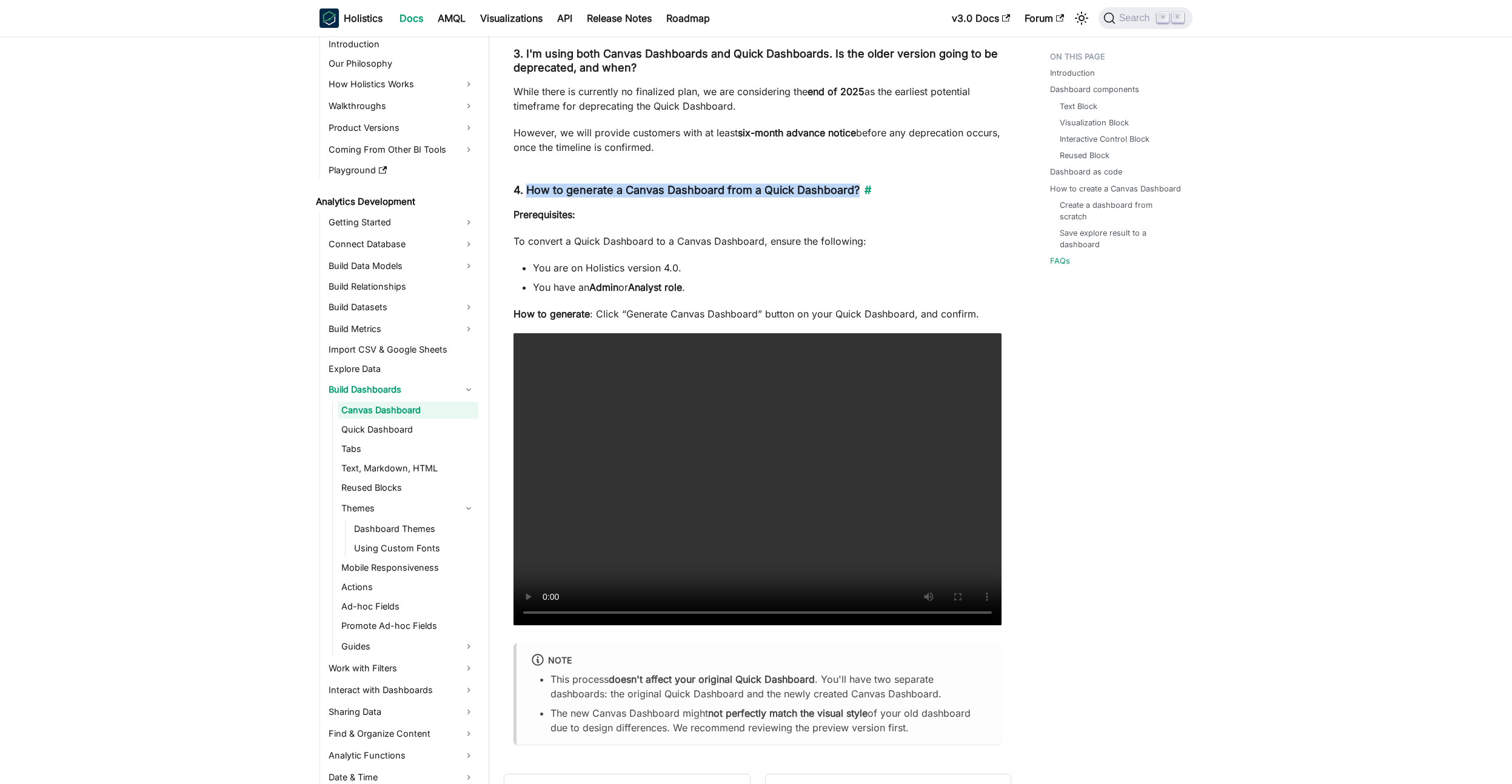
drag, startPoint x: 525, startPoint y: 205, endPoint x: 855, endPoint y: 204, distance: 330.0
click at [855, 197] on h4 "4. How to generate a Canvas Dashboard from a Quick Dashboard? ​" at bounding box center [757, 190] width 488 height 14
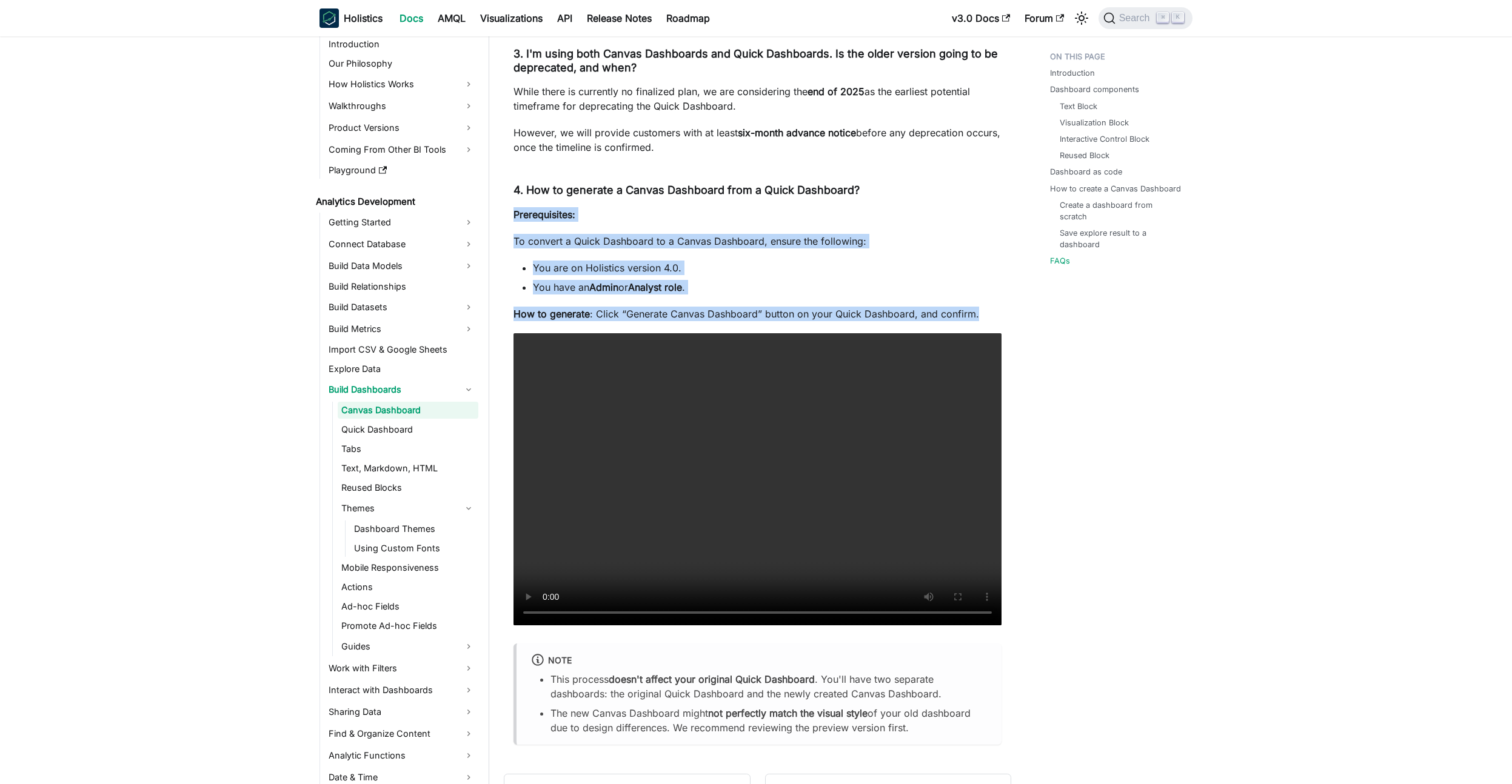
drag, startPoint x: 515, startPoint y: 228, endPoint x: 976, endPoint y: 328, distance: 471.7
click at [976, 321] on p "How to generate : Click “Generate Canvas Dashboard” button on your Quick Dashbo…" at bounding box center [757, 314] width 488 height 15
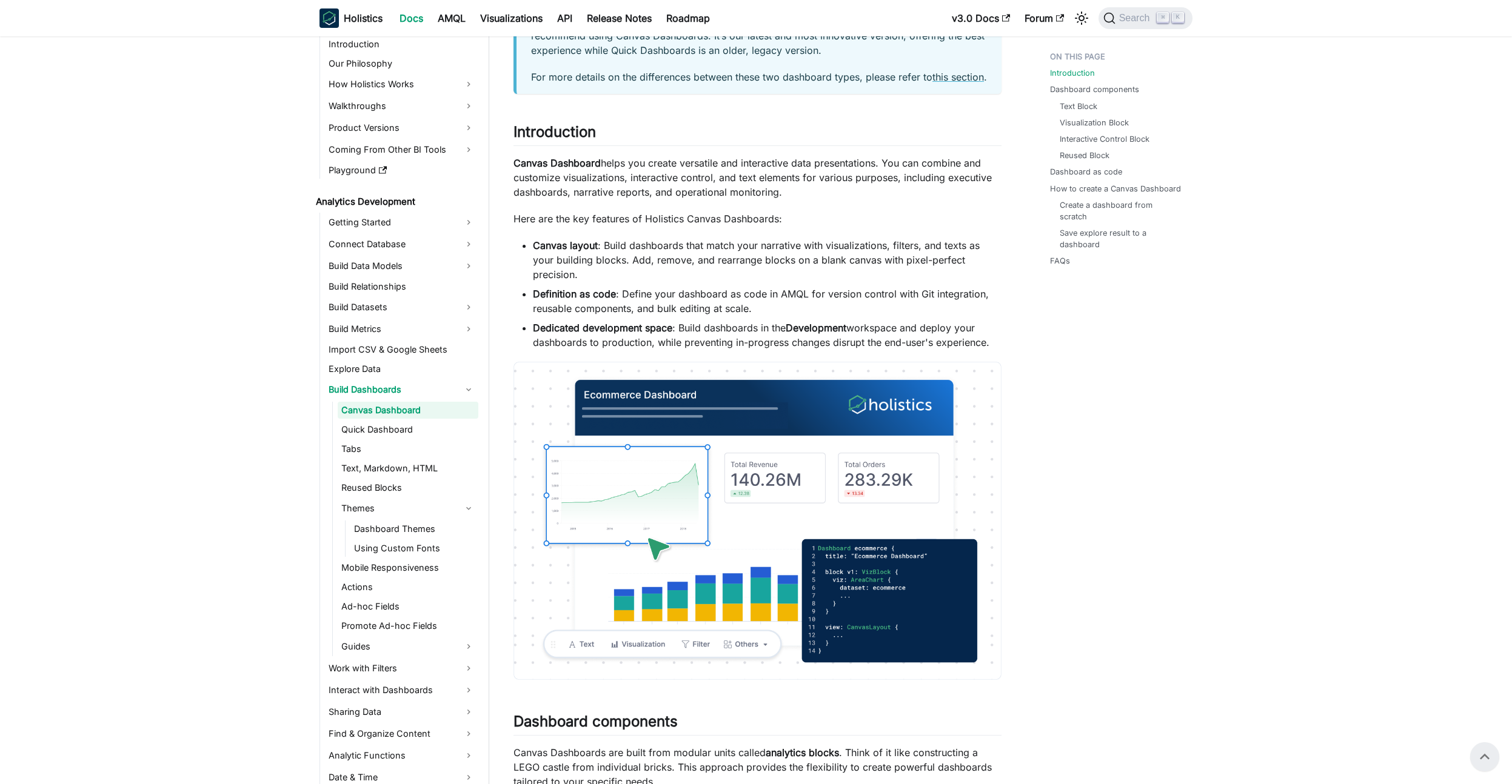
scroll to position [0, 0]
